Goal: Transaction & Acquisition: Obtain resource

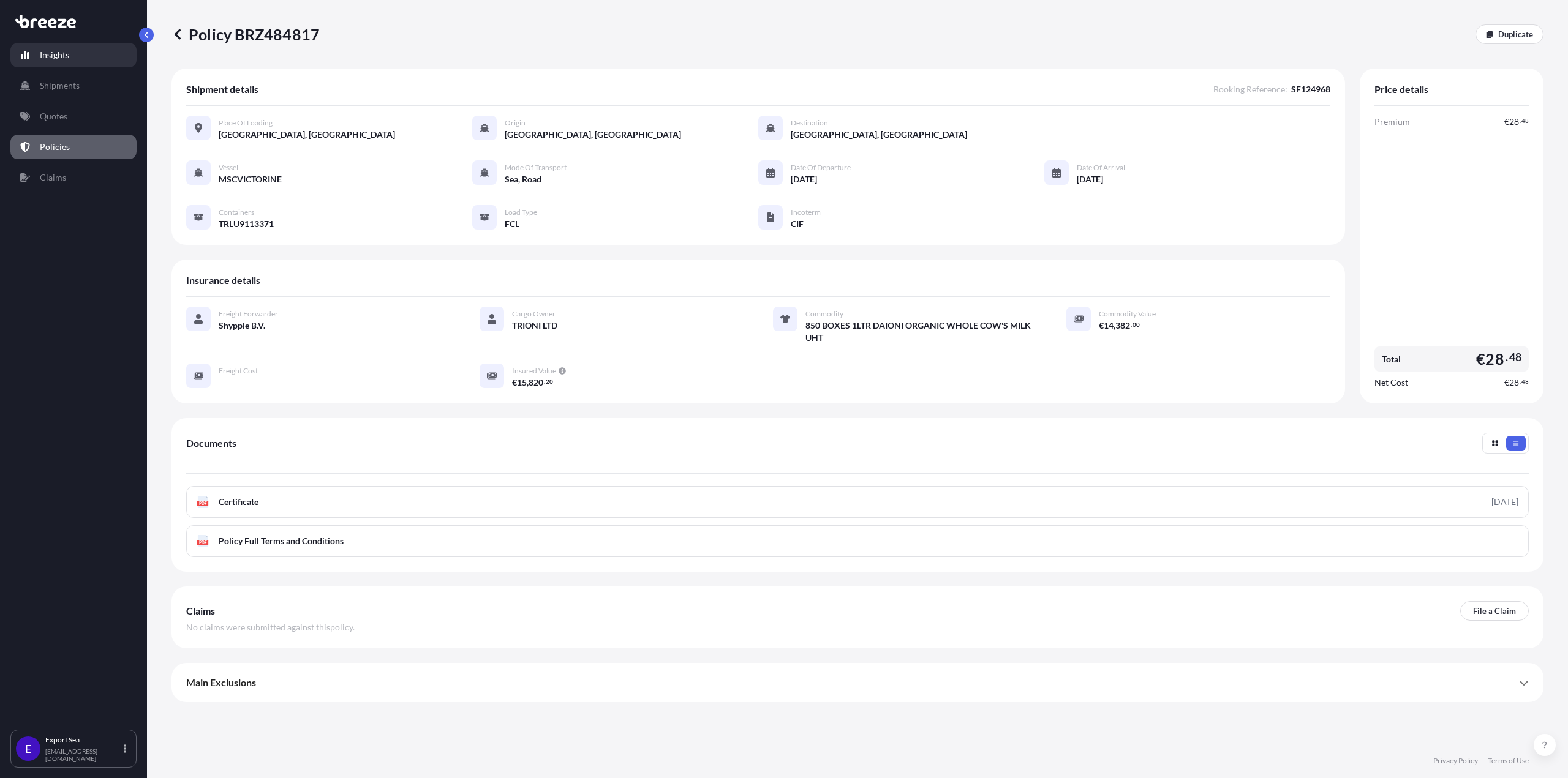
click at [47, 57] on p "Insights" at bounding box center [54, 55] width 29 height 12
select select "2025"
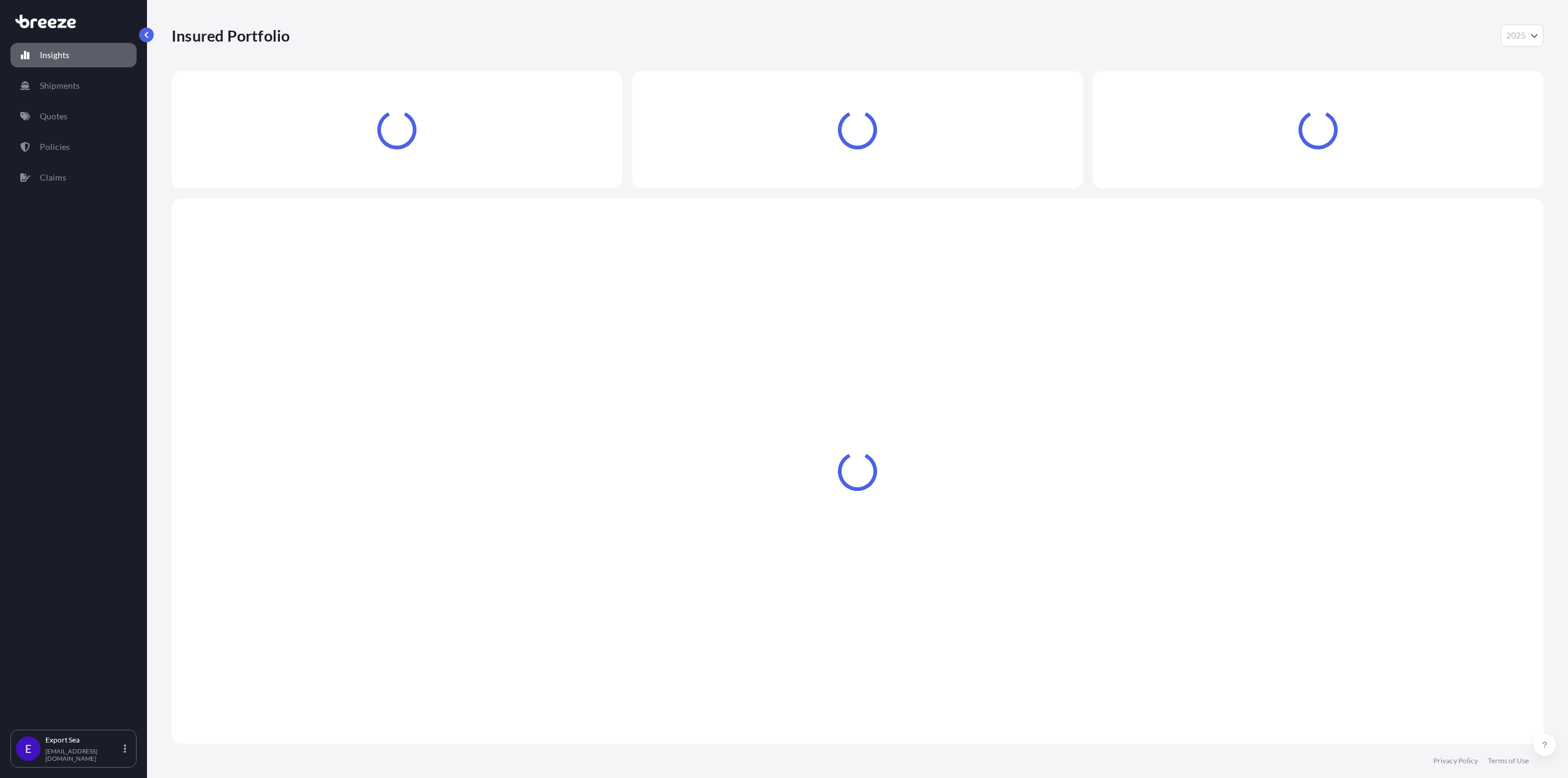
click at [47, 69] on div "Insights Shipments Quotes Policies Claims" at bounding box center [73, 380] width 126 height 698
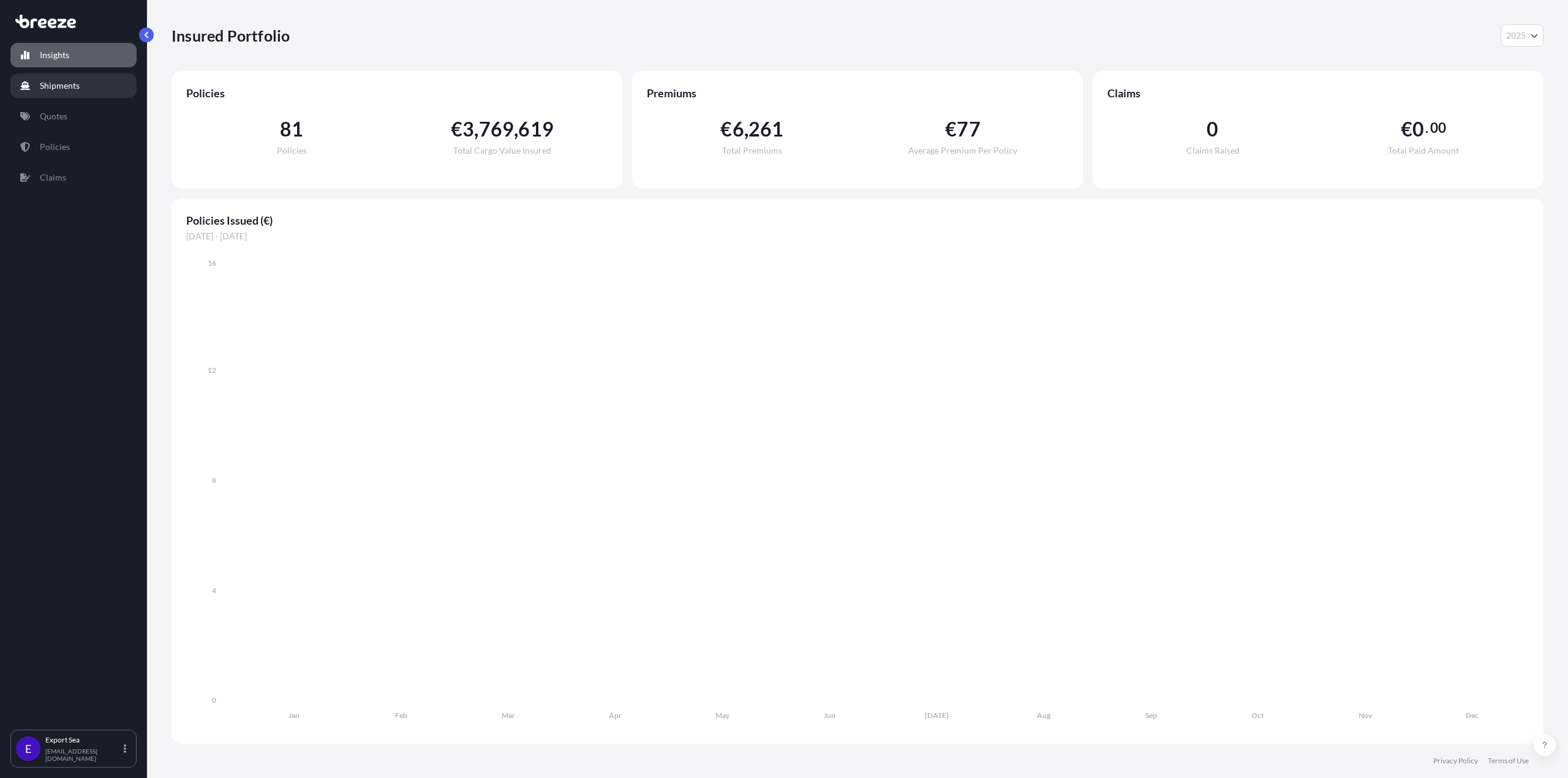
click at [47, 84] on p "Shipments" at bounding box center [60, 86] width 40 height 12
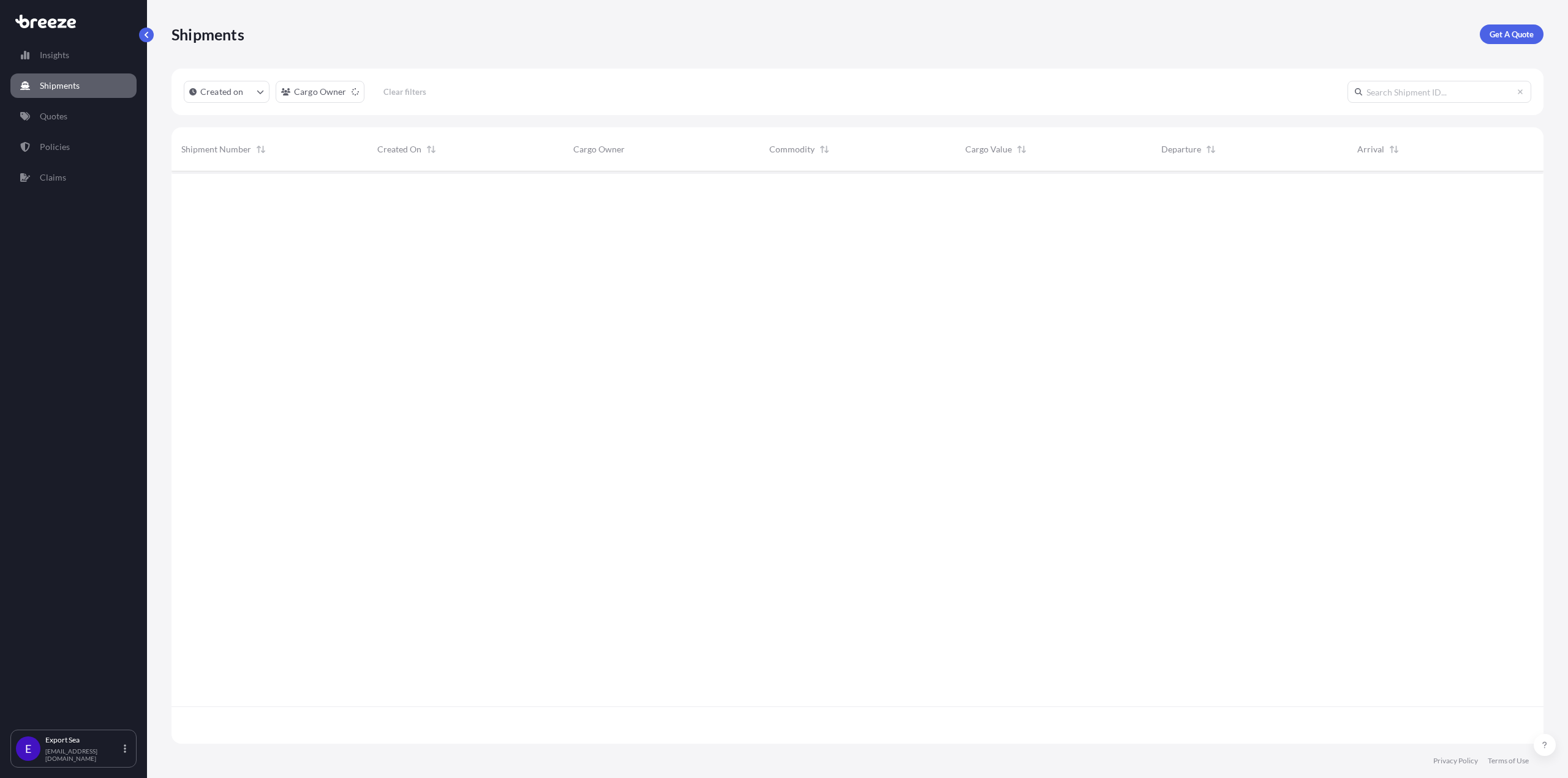
scroll to position [607, 1362]
click at [1508, 35] on p "Get A Quote" at bounding box center [1511, 34] width 44 height 12
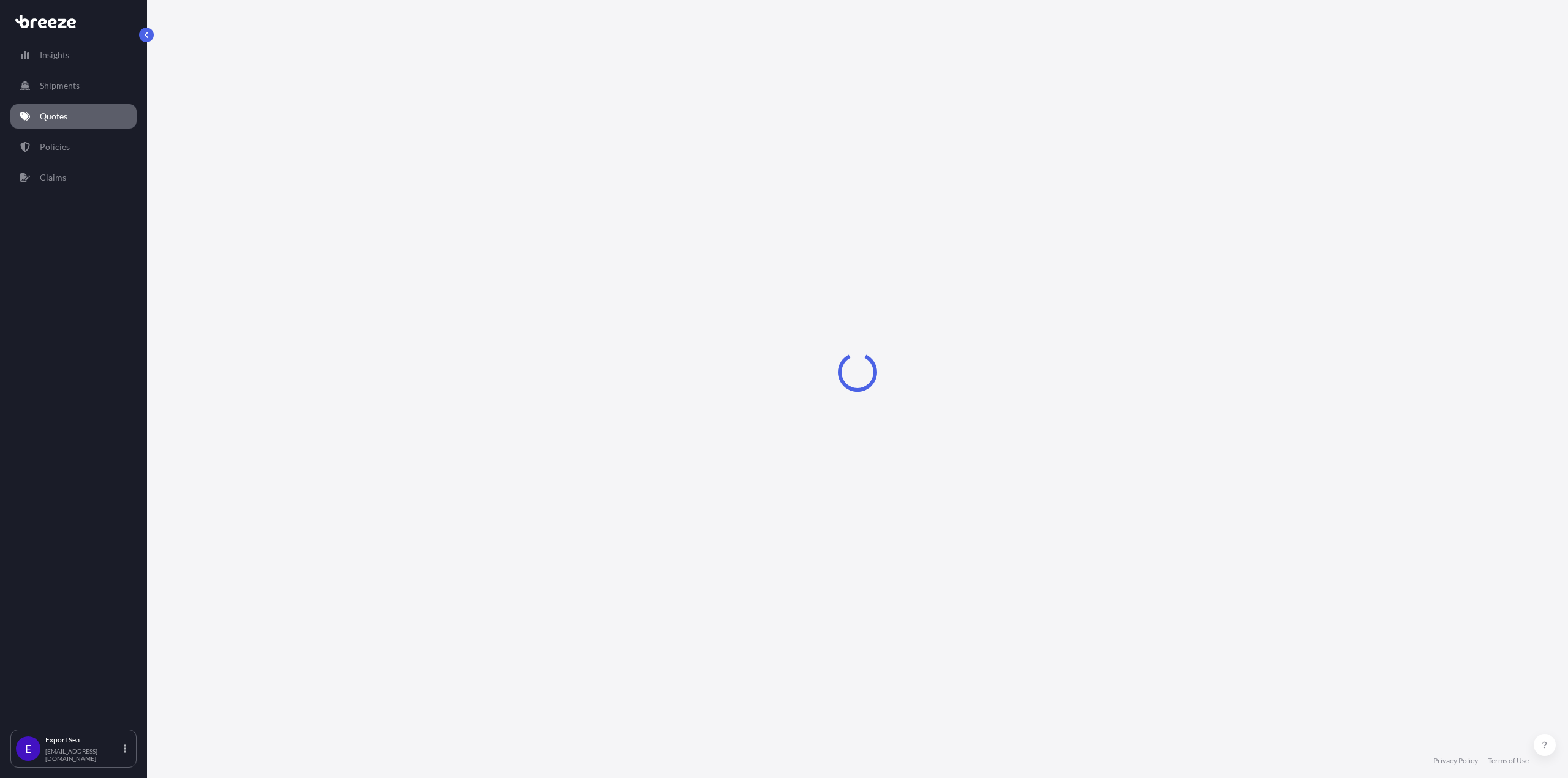
select select "Sea"
select select "1"
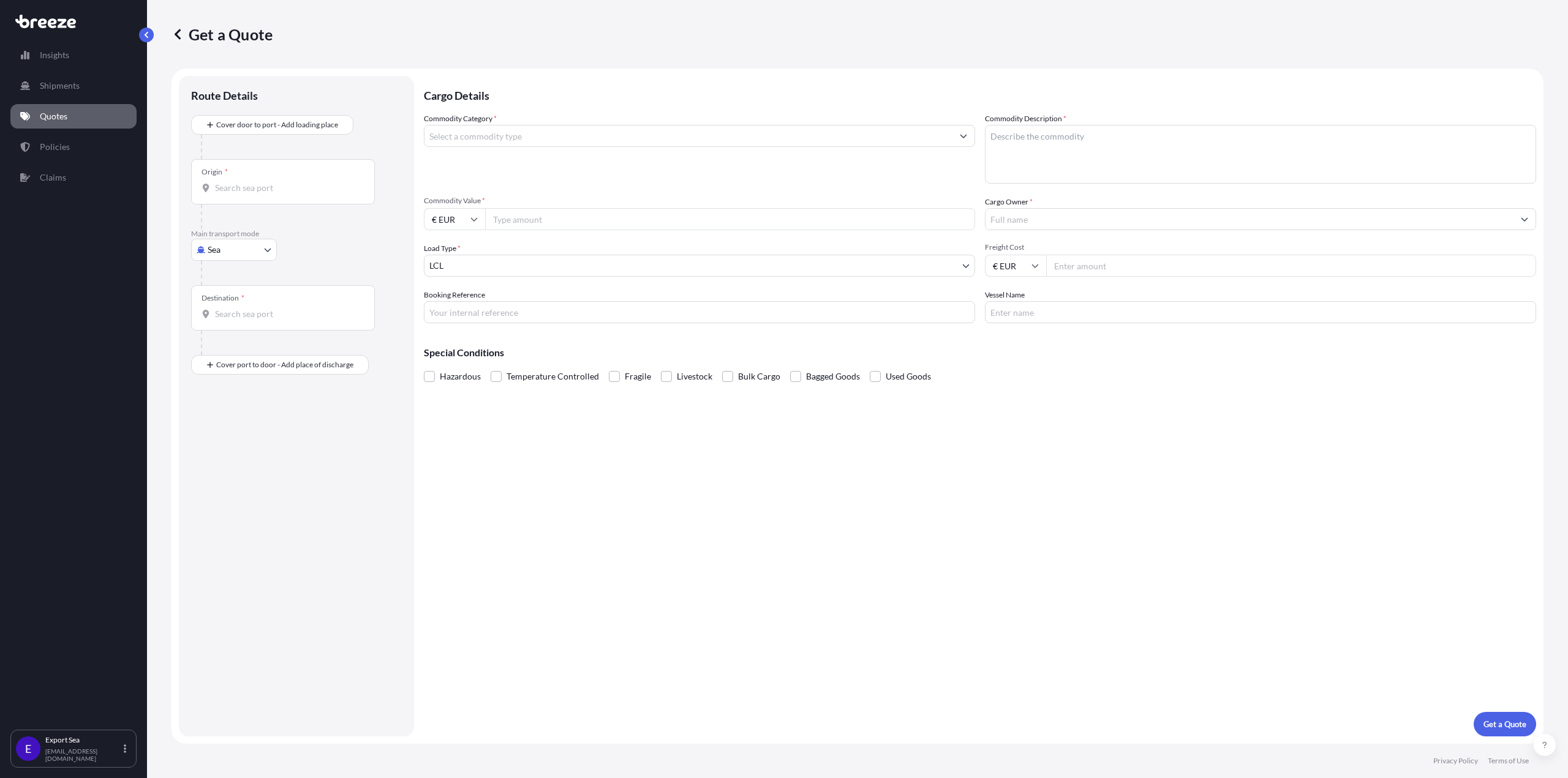
click at [254, 190] on input "Origin *" at bounding box center [287, 188] width 145 height 12
type input "r"
click at [277, 226] on span "NLRTM - [GEOGRAPHIC_DATA], [GEOGRAPHIC_DATA]" at bounding box center [329, 231] width 191 height 25
type input "NLRTM - [GEOGRAPHIC_DATA], [GEOGRAPHIC_DATA]"
click at [249, 318] on input "Destination *" at bounding box center [287, 319] width 145 height 12
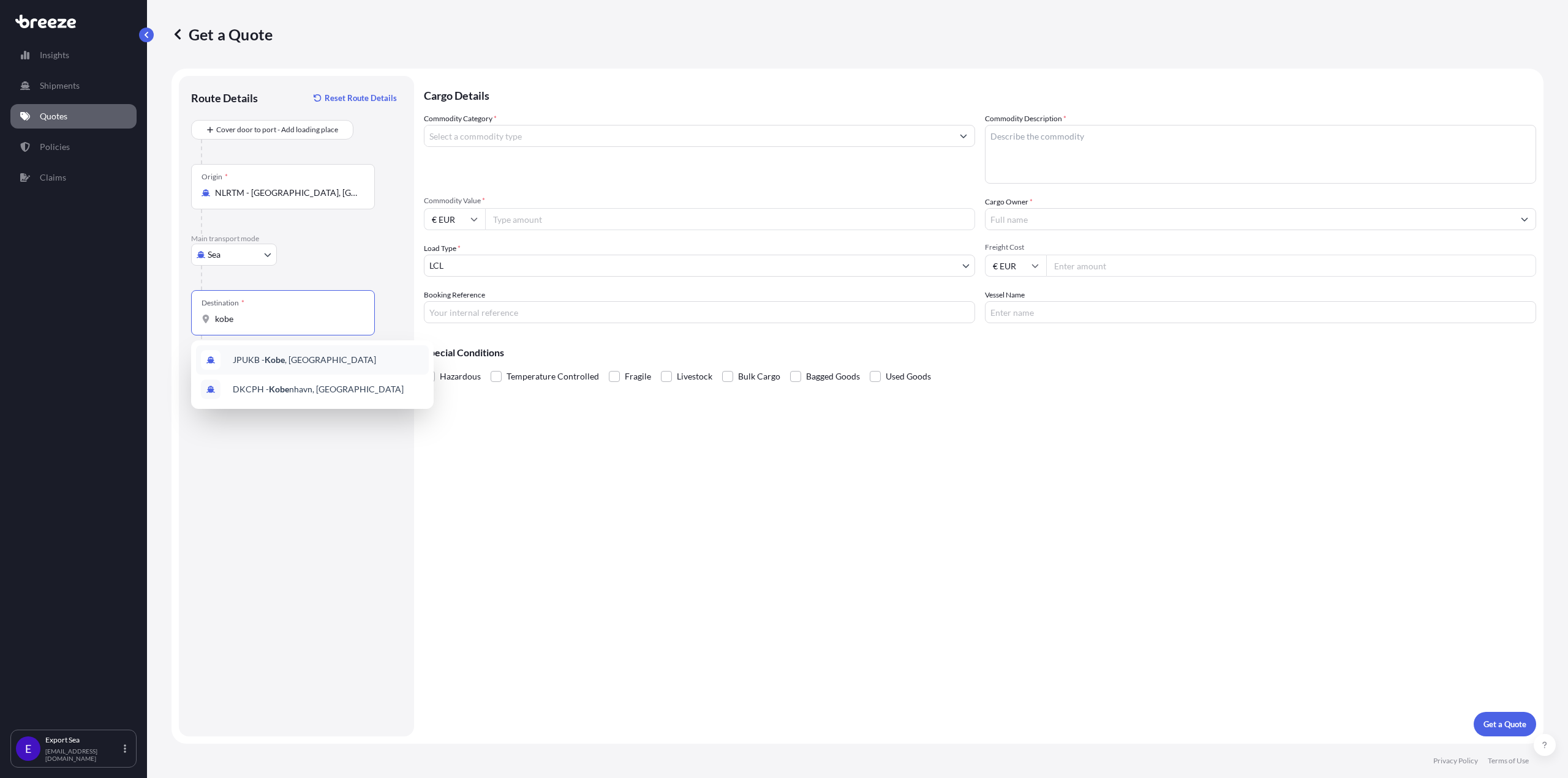
click at [259, 355] on span "JPUKB - [GEOGRAPHIC_DATA] , [GEOGRAPHIC_DATA]" at bounding box center [304, 360] width 143 height 12
type input "JPUKB - [GEOGRAPHIC_DATA], [GEOGRAPHIC_DATA]"
click at [499, 133] on input "Commodity Category *" at bounding box center [688, 136] width 528 height 22
click at [449, 136] on input "Commodity Category *" at bounding box center [688, 136] width 528 height 22
type input "b"
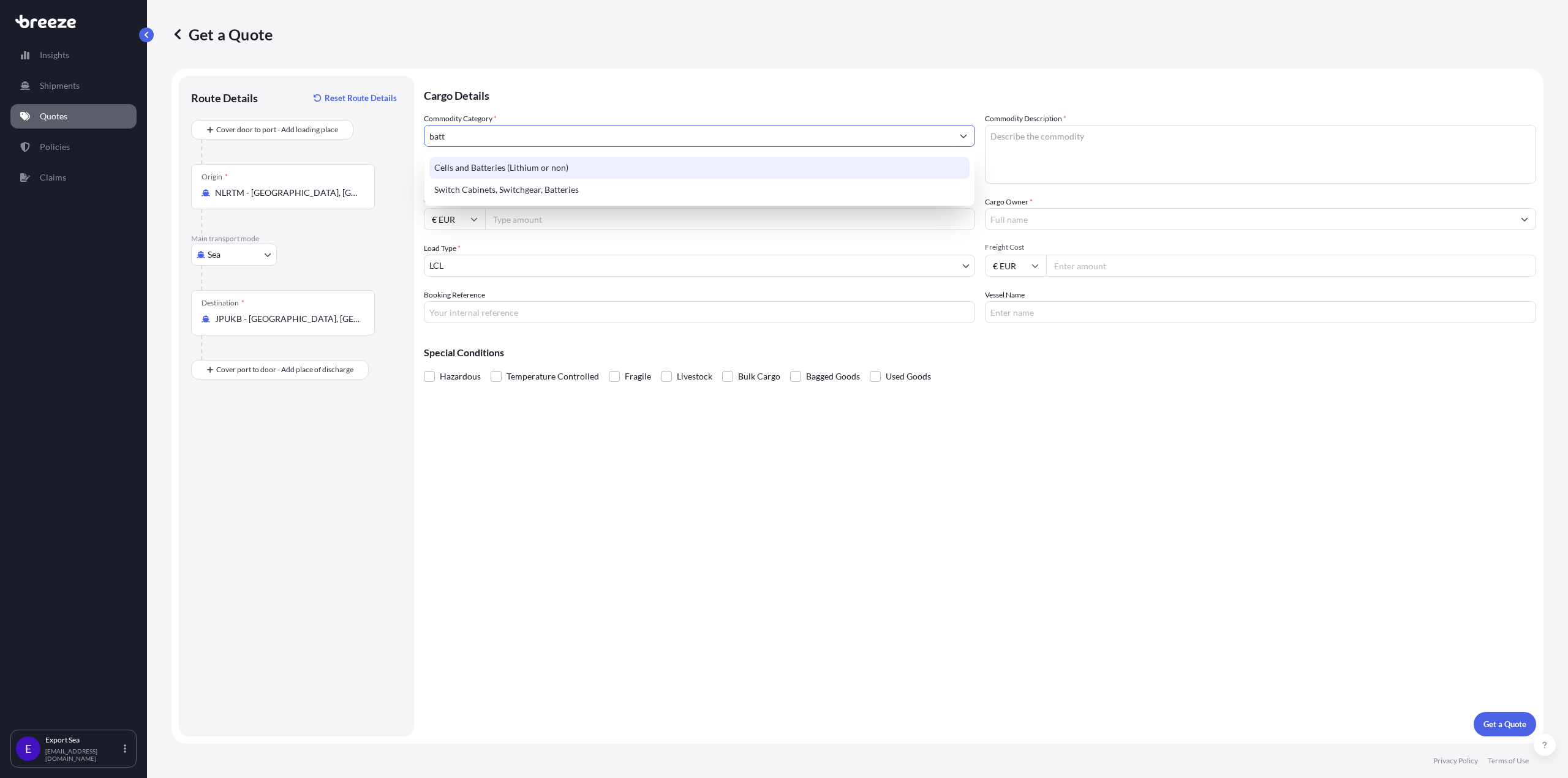
click at [475, 170] on div "Cells and Batteries (Lithium or non)" at bounding box center [699, 167] width 540 height 22
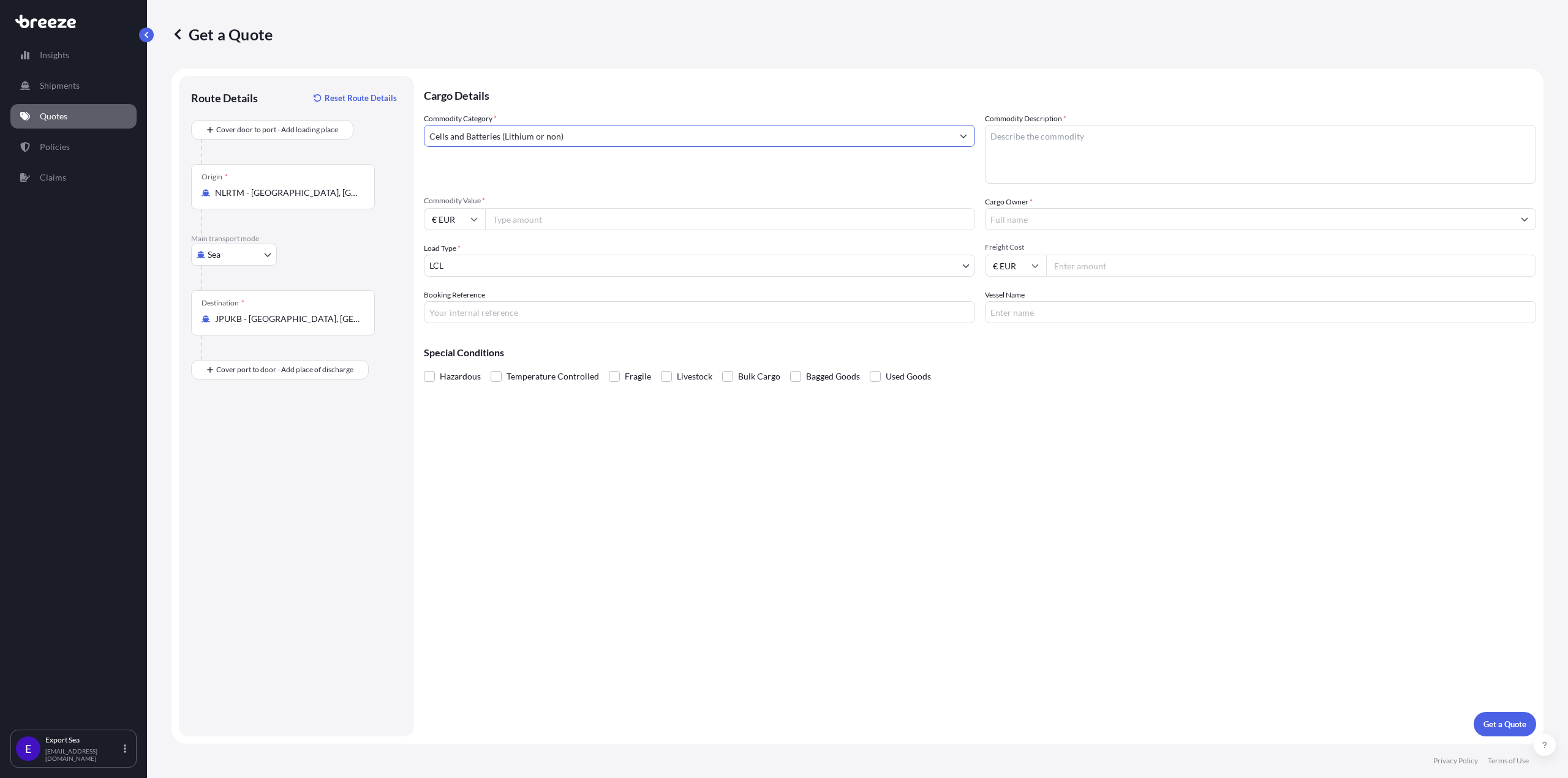
type input "Cells and Batteries (Lithium or non)"
click at [1039, 139] on textarea "Commodity Description *" at bounding box center [1260, 154] width 551 height 59
click at [1058, 152] on textarea "Commodity Description *" at bounding box center [1260, 154] width 551 height 59
paste textarea "Lithium Ion Batteries"
click at [1102, 149] on textarea "Lithium Ion Batteries" at bounding box center [1260, 154] width 551 height 59
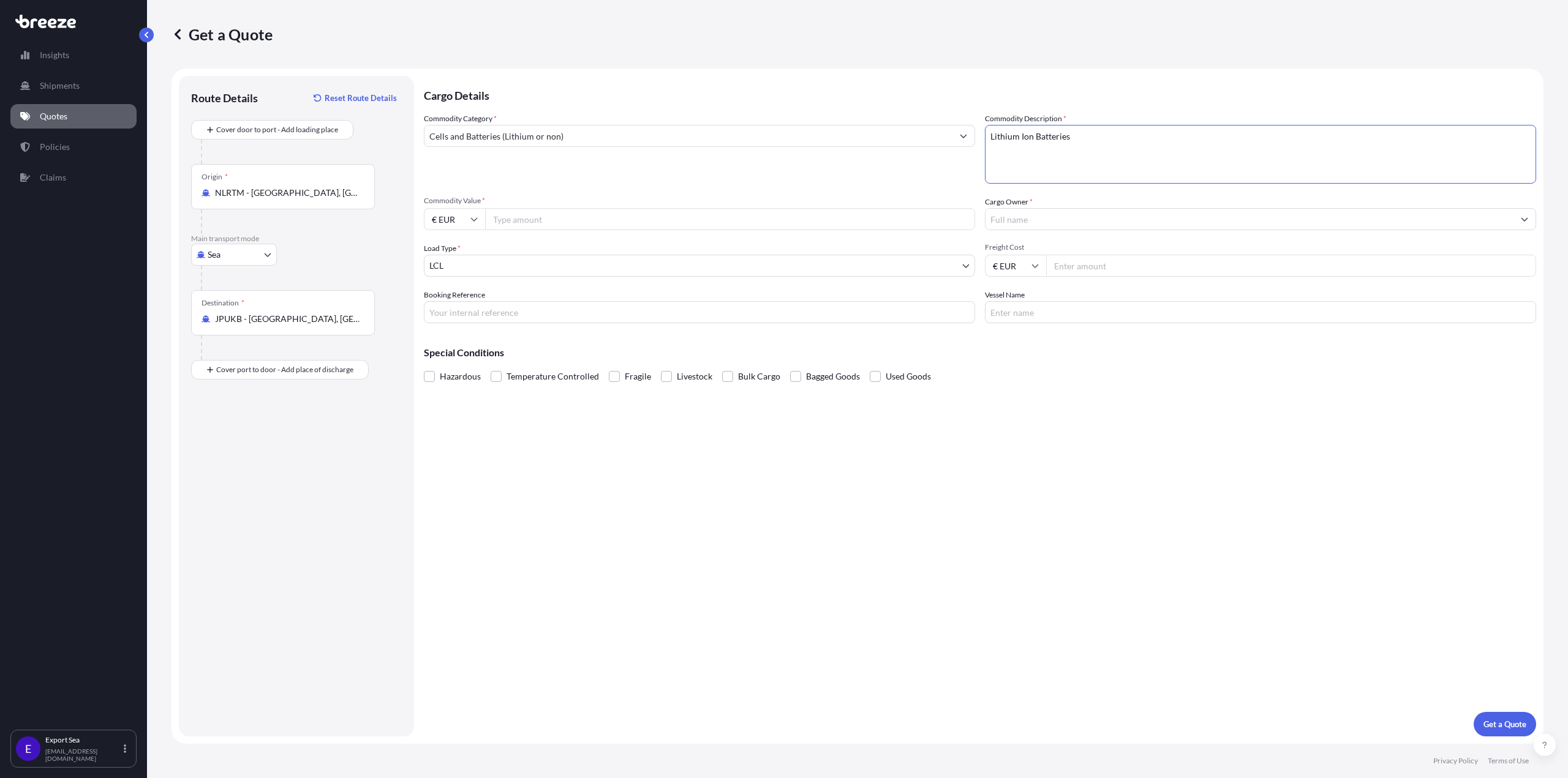
paste textarea "Battery bracket set Epsilon V2"
type textarea "Lithium Ion Batteries Battery bracket set Epsilon V2"
click at [1033, 224] on input "Cargo Owner *" at bounding box center [1249, 218] width 528 height 22
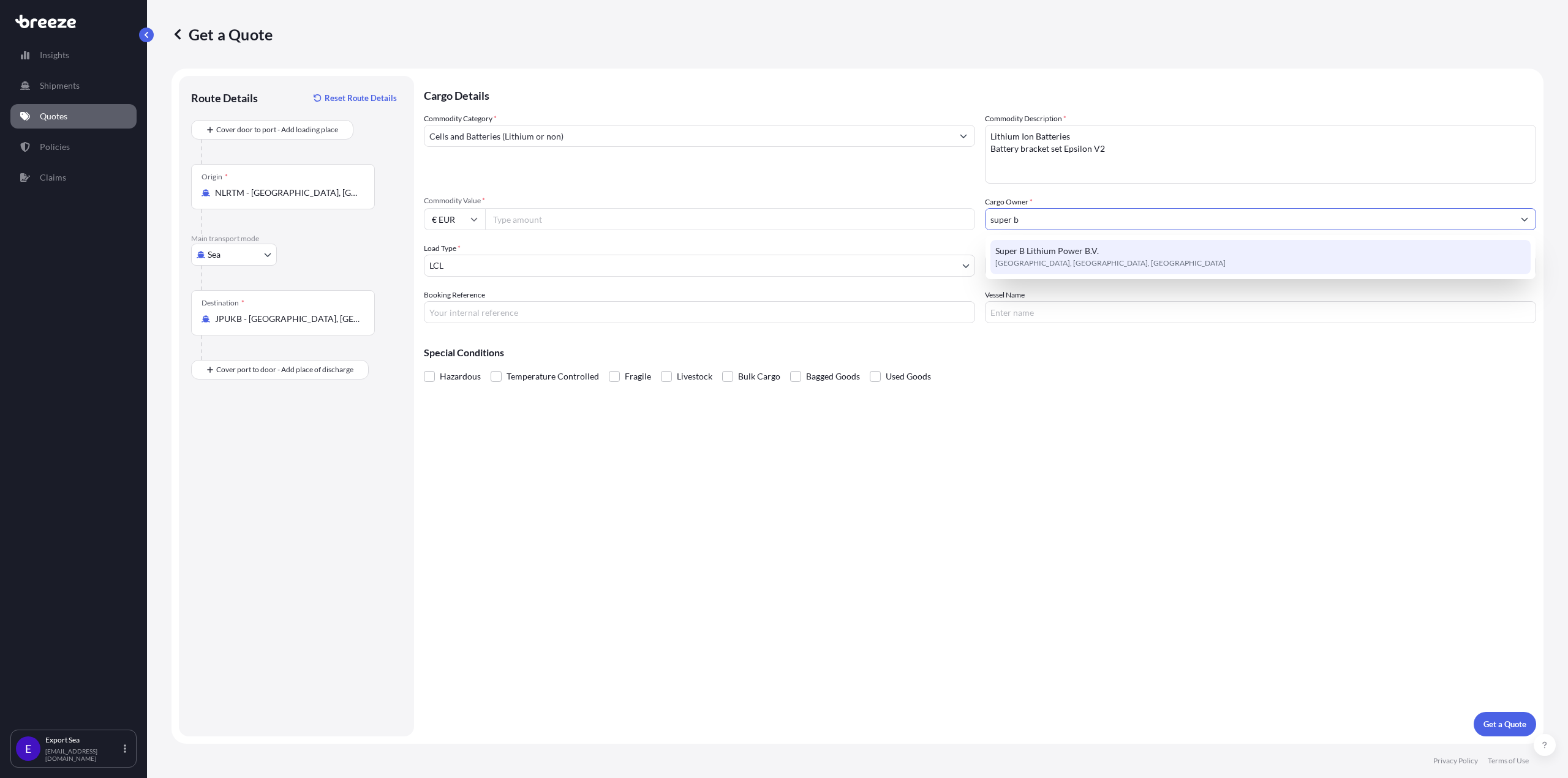
click at [1038, 258] on span "[GEOGRAPHIC_DATA], [GEOGRAPHIC_DATA], [GEOGRAPHIC_DATA]" at bounding box center [1111, 263] width 231 height 12
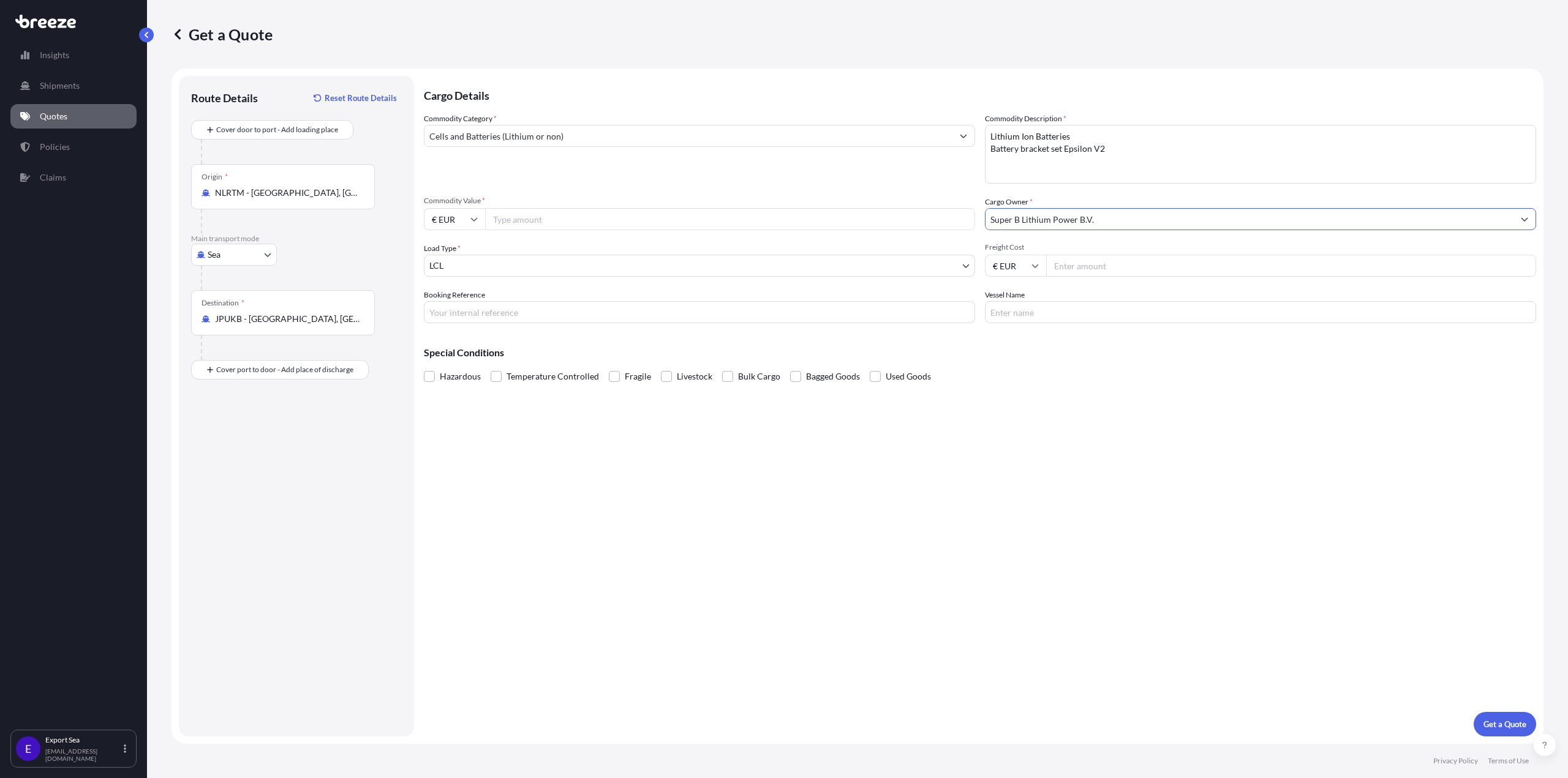
type input "Super B Lithium Power B.V."
click at [521, 217] on input "Commodity Value *" at bounding box center [730, 218] width 490 height 22
click at [538, 222] on input "Commodity Value *" at bounding box center [730, 218] width 490 height 22
paste input "179.67"
type input "179.67"
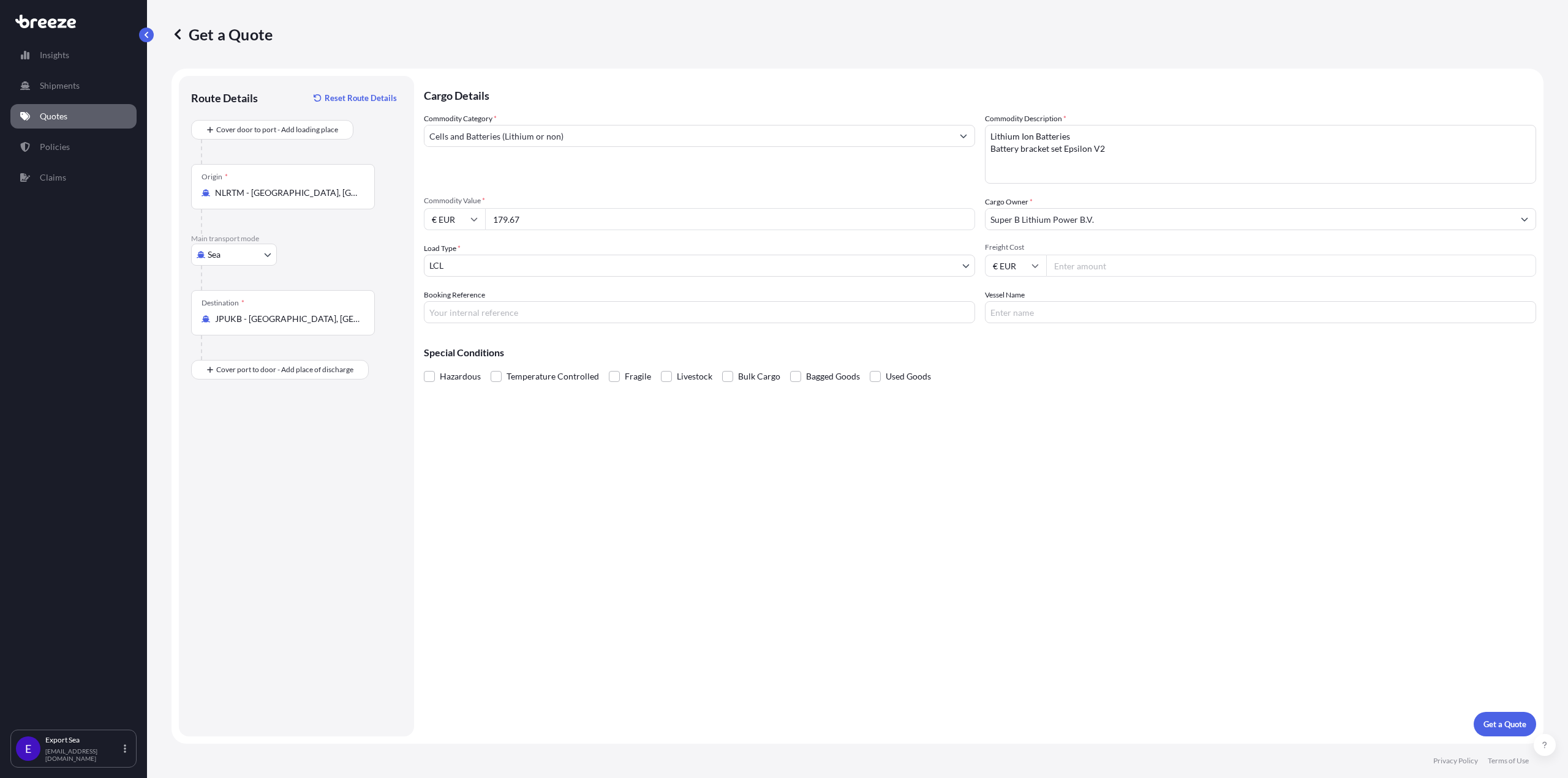
drag, startPoint x: 571, startPoint y: 221, endPoint x: 479, endPoint y: 215, distance: 92.2
click at [479, 215] on div "€ EUR 179.67" at bounding box center [698, 218] width 551 height 22
type input "179674.53"
click at [1094, 257] on input "Freight Cost" at bounding box center [1291, 265] width 490 height 22
click at [1140, 264] on input "Freight Cost" at bounding box center [1291, 265] width 490 height 22
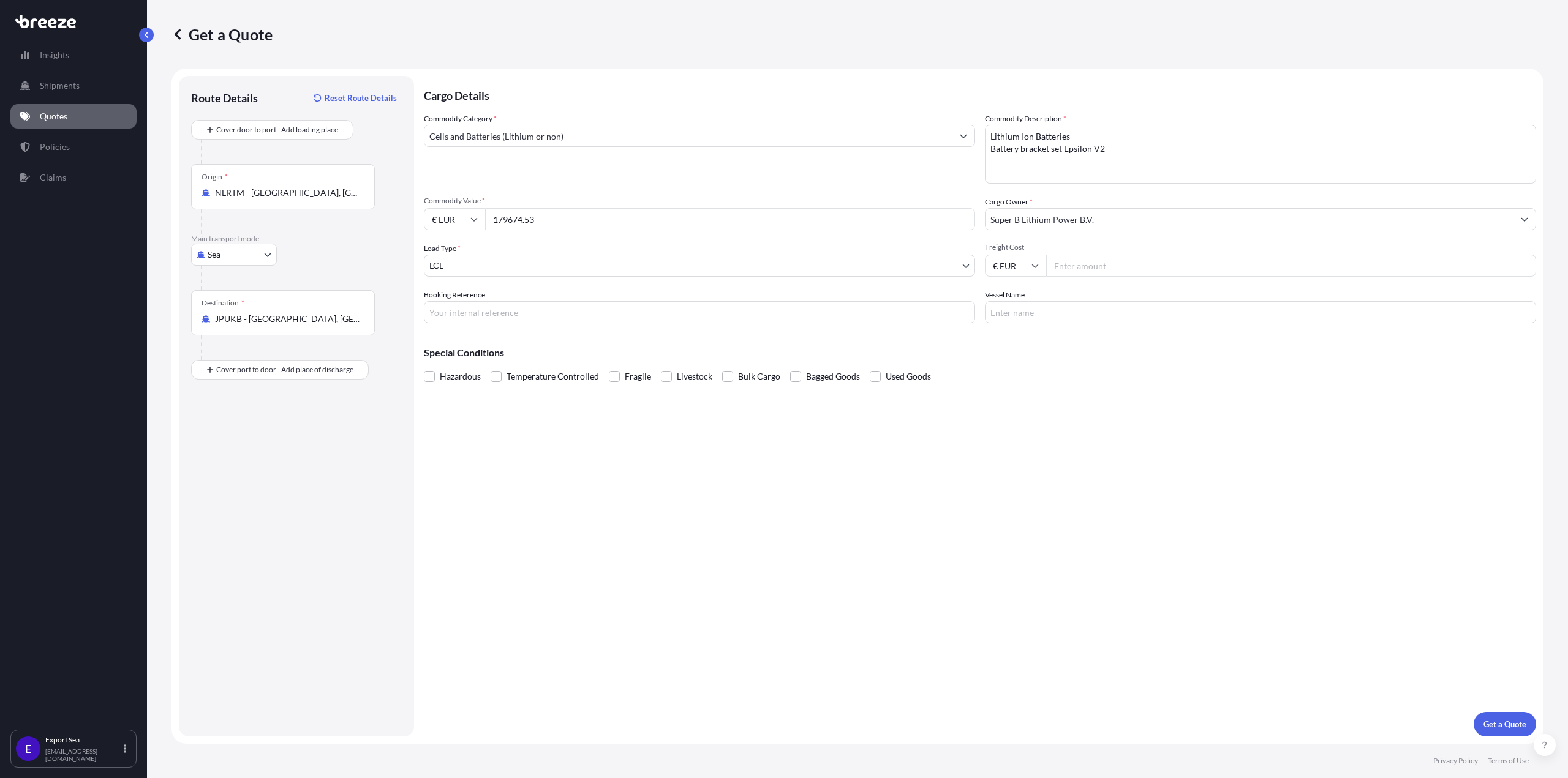
paste input "410.46"
type input "410.46"
click at [526, 316] on input "Booking Reference" at bounding box center [698, 312] width 551 height 22
click at [616, 315] on input "Booking Reference" at bounding box center [698, 312] width 551 height 22
paste input "SF145763"
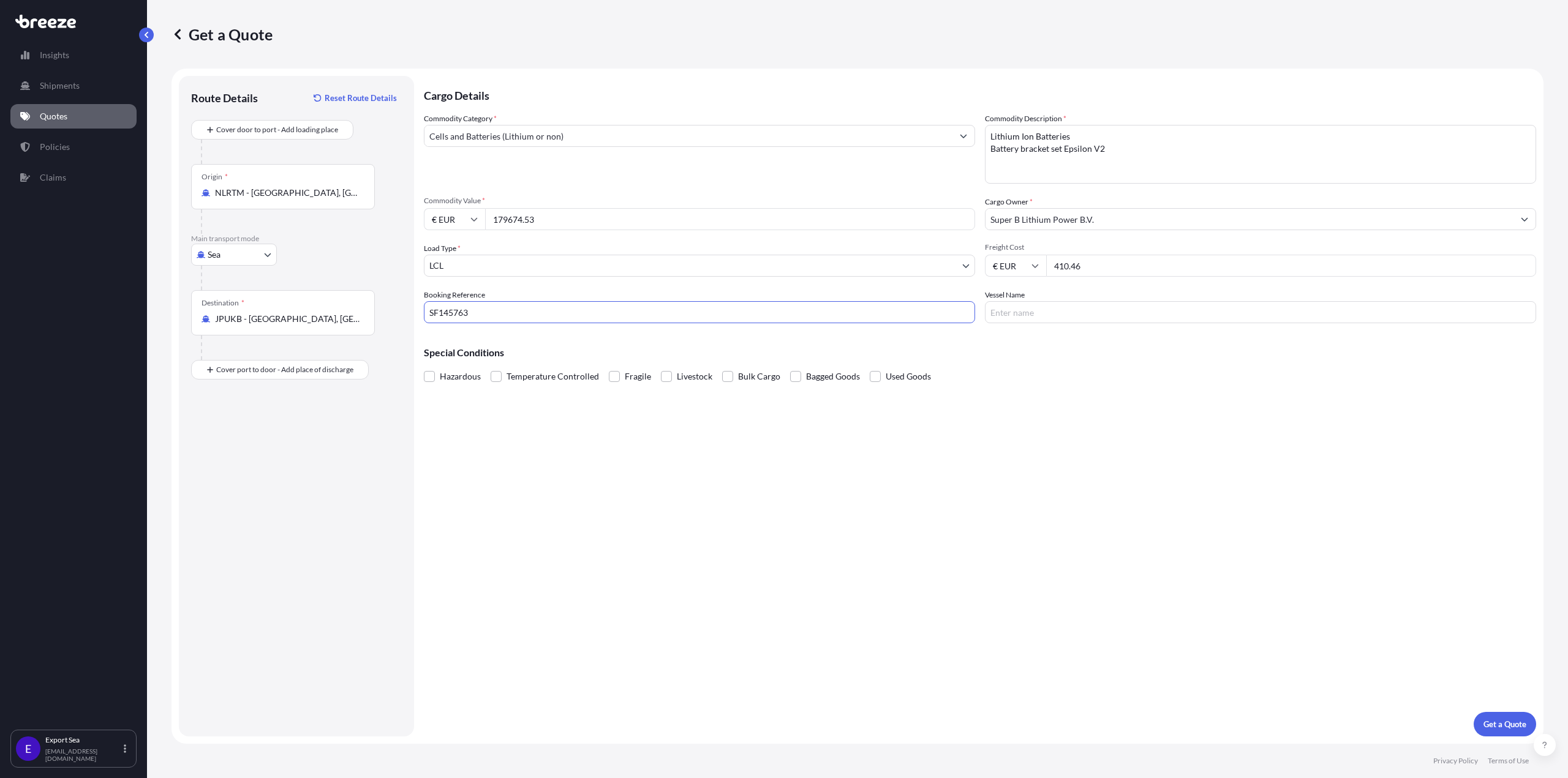
type input "SF145763"
click at [1060, 326] on div "Cargo Details Commodity Category * Cells and Batteries (Lithium or non) Commodi…" at bounding box center [980, 406] width 1112 height 661
click at [1067, 317] on input "Vessel Name" at bounding box center [1260, 312] width 551 height 22
click at [1080, 312] on input "Vessel Name" at bounding box center [1260, 312] width 551 height 22
type input "one [GEOGRAPHIC_DATA]"
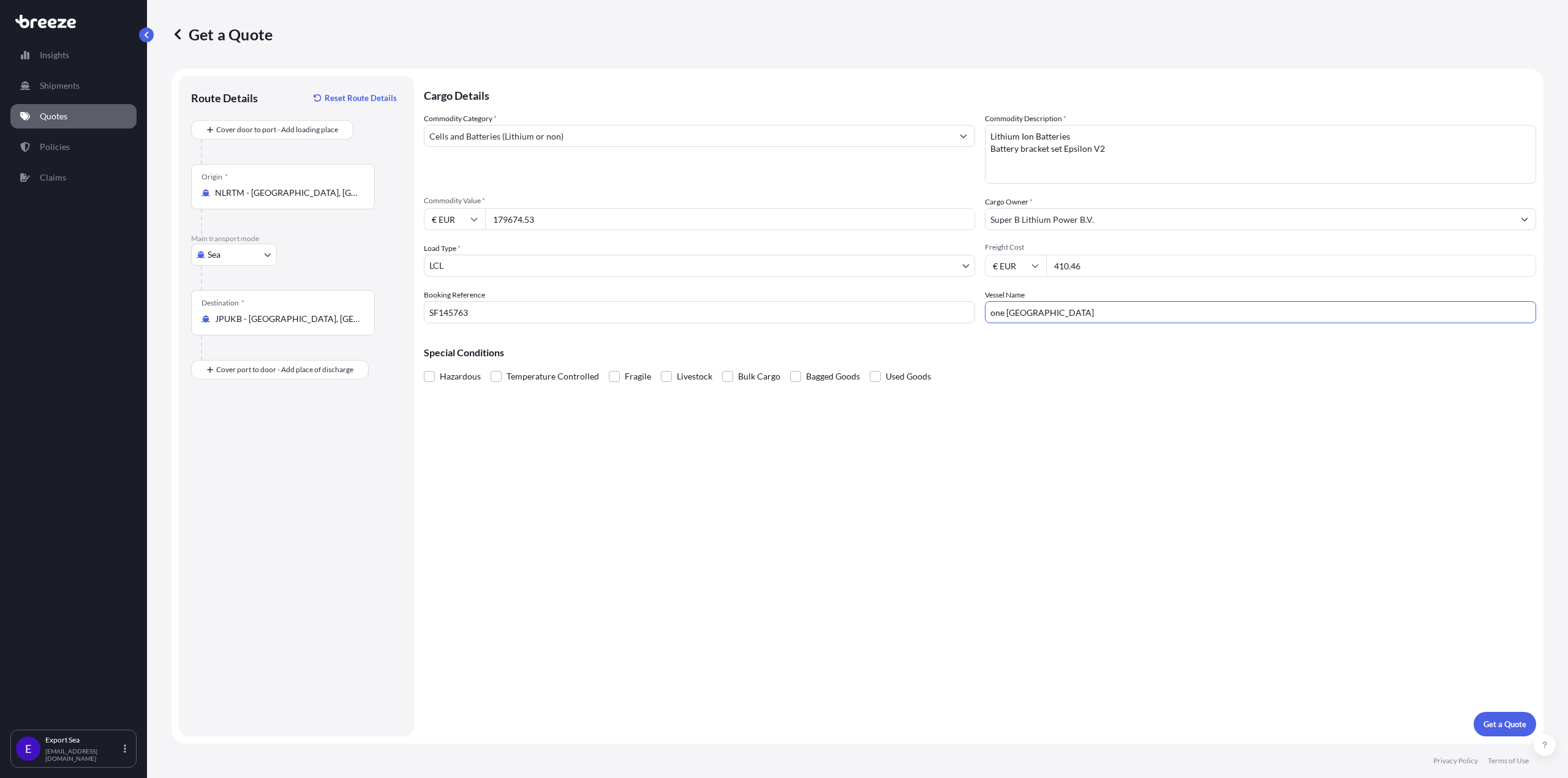
click at [1080, 336] on div "Special Conditions Hazardous Temperature Controlled Fragile Livestock Bulk Carg…" at bounding box center [980, 359] width 1112 height 53
click at [447, 376] on span "Hazardous" at bounding box center [460, 377] width 41 height 18
click at [423, 368] on input "Hazardous" at bounding box center [423, 368] width 0 height 0
click at [1508, 725] on p "Get a Quote" at bounding box center [1505, 724] width 43 height 12
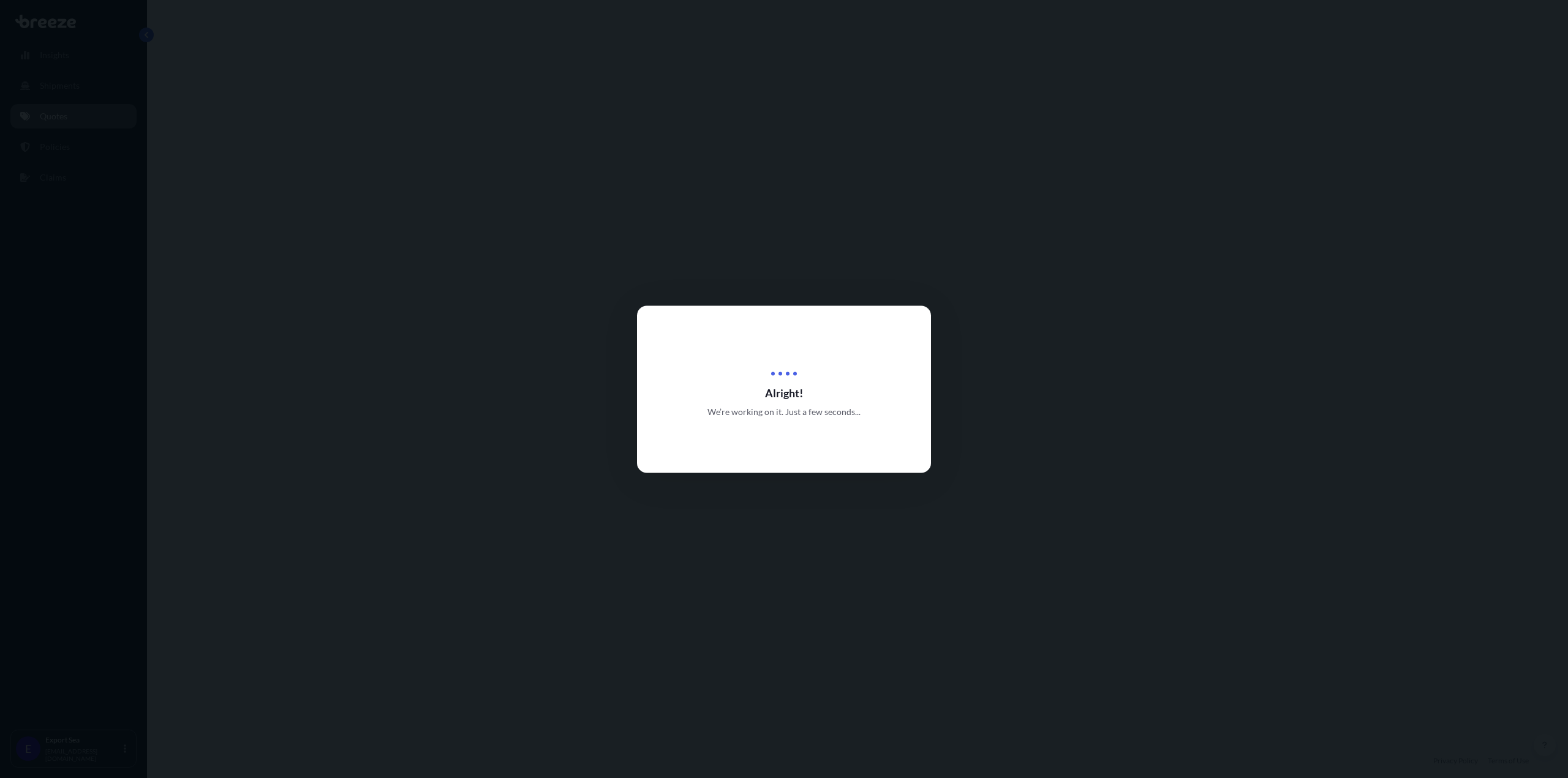
select select "Sea"
select select "1"
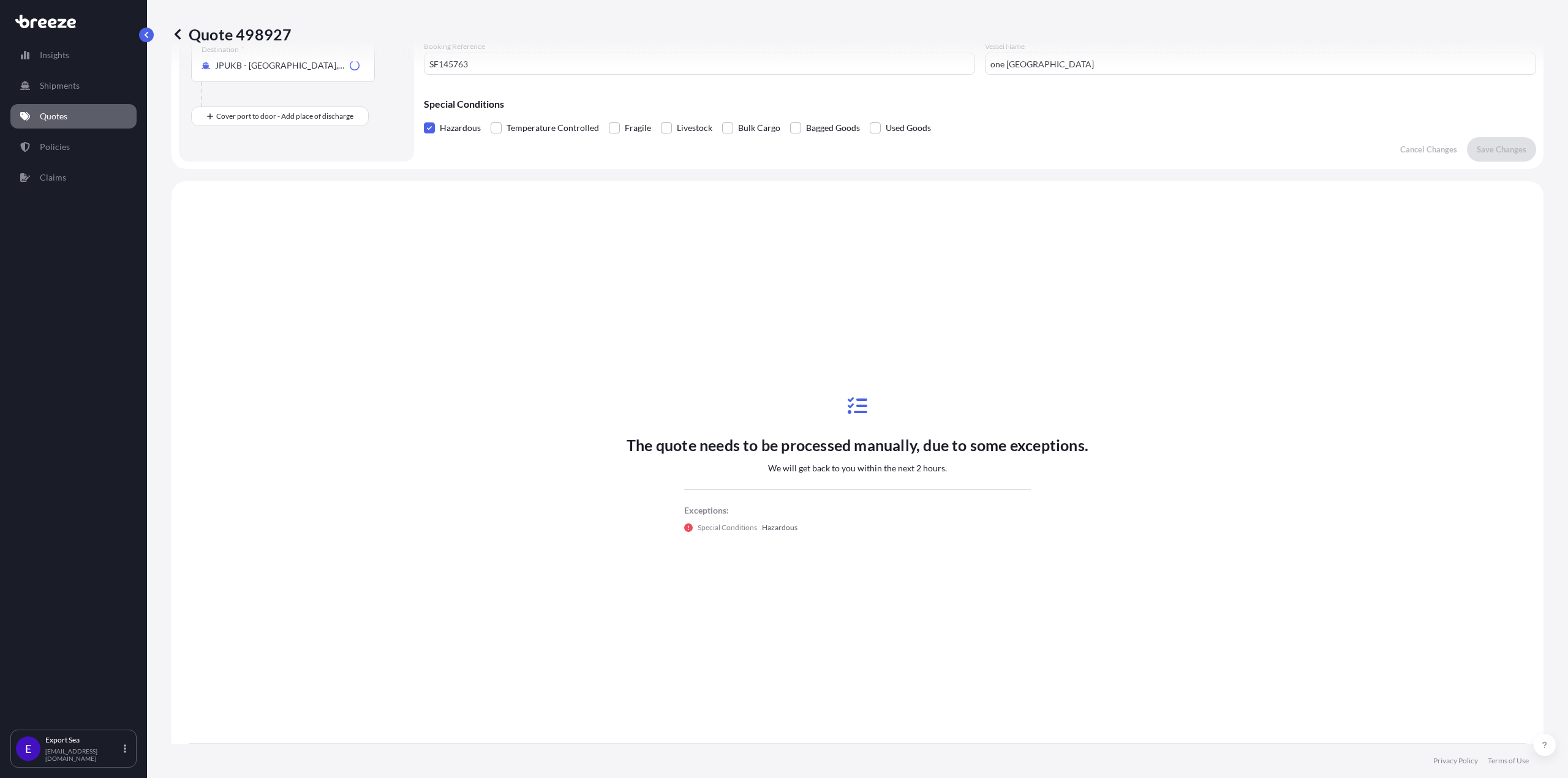
scroll to position [267, 0]
